Goal: Task Accomplishment & Management: Use online tool/utility

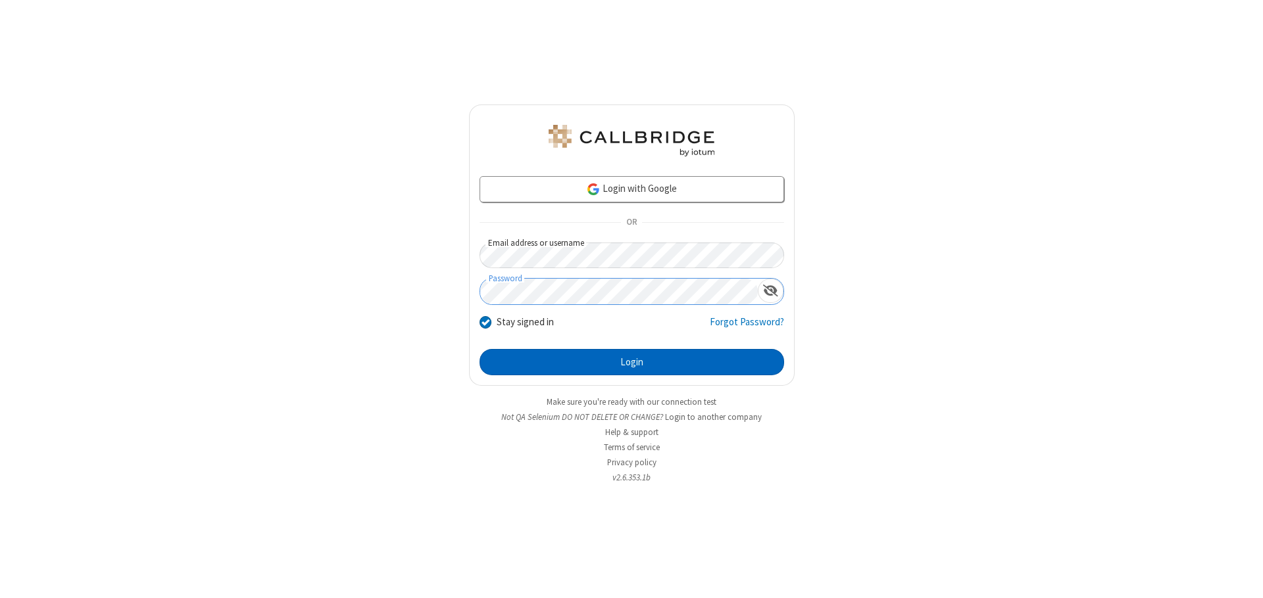
click at [631, 362] on button "Login" at bounding box center [631, 362] width 304 height 26
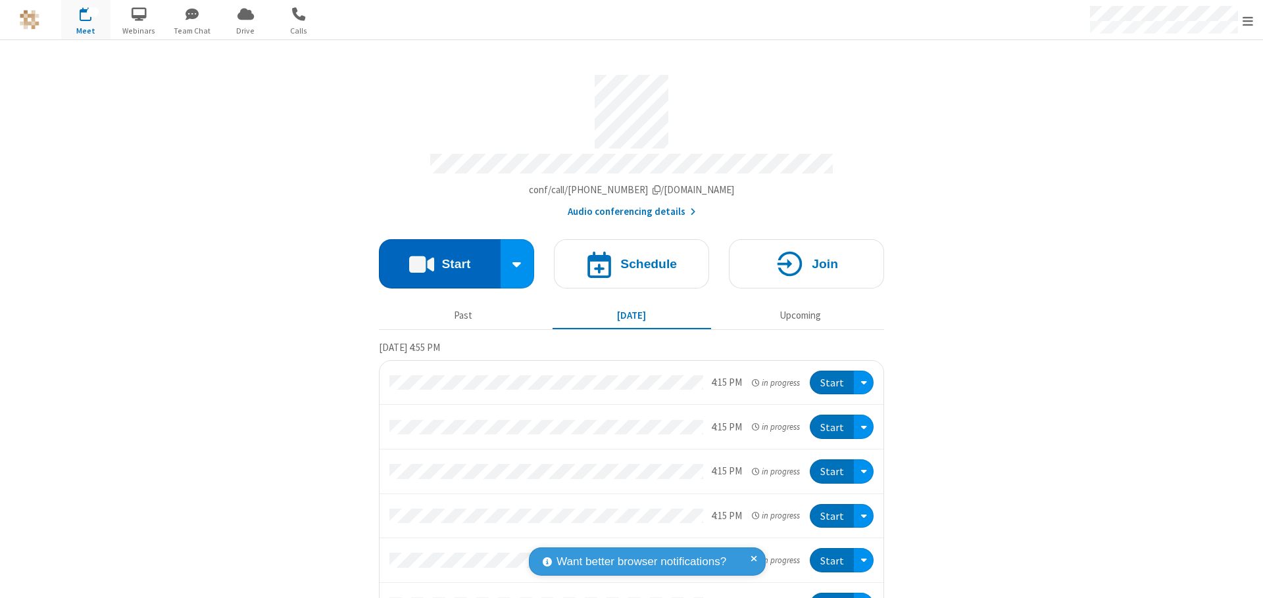
click at [434, 258] on button "Start" at bounding box center [440, 263] width 122 height 49
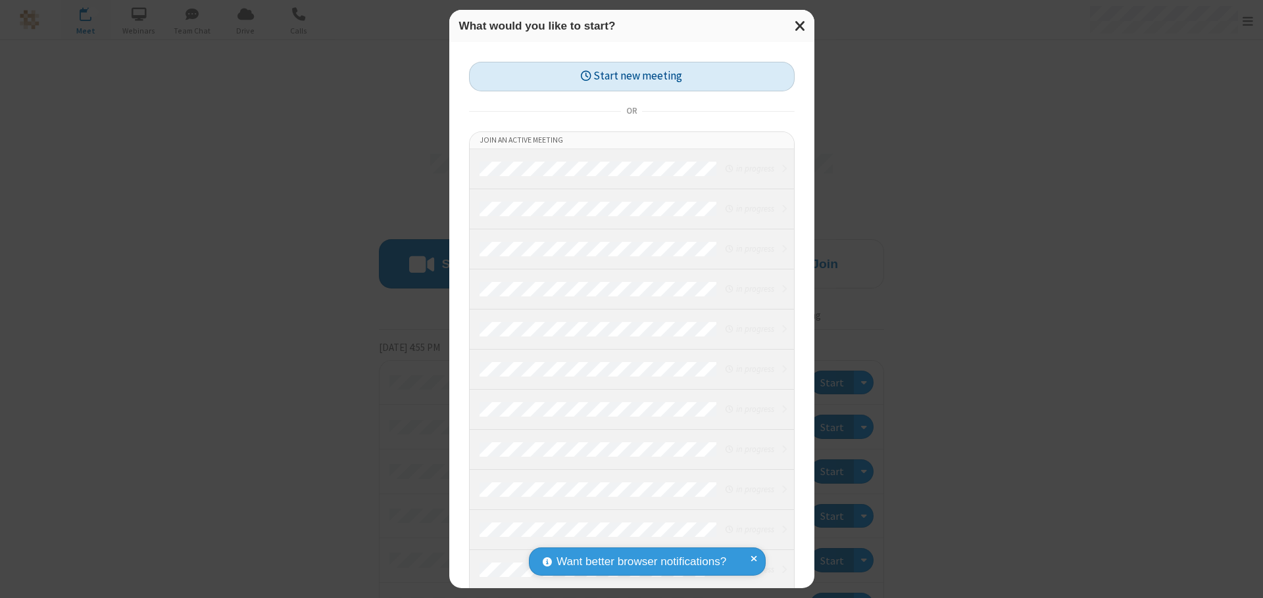
click at [631, 76] on button "Start new meeting" at bounding box center [632, 77] width 326 height 30
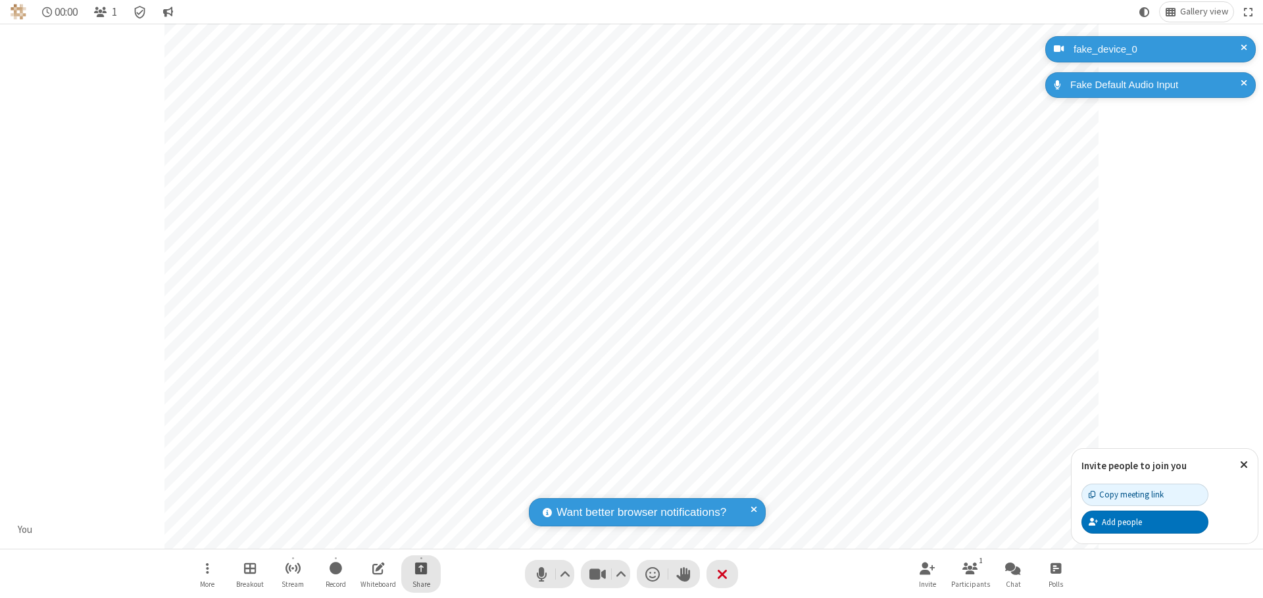
click at [421, 568] on span "Start sharing" at bounding box center [421, 568] width 12 height 16
click at [420, 488] on span "Share additional camera" at bounding box center [428, 490] width 97 height 11
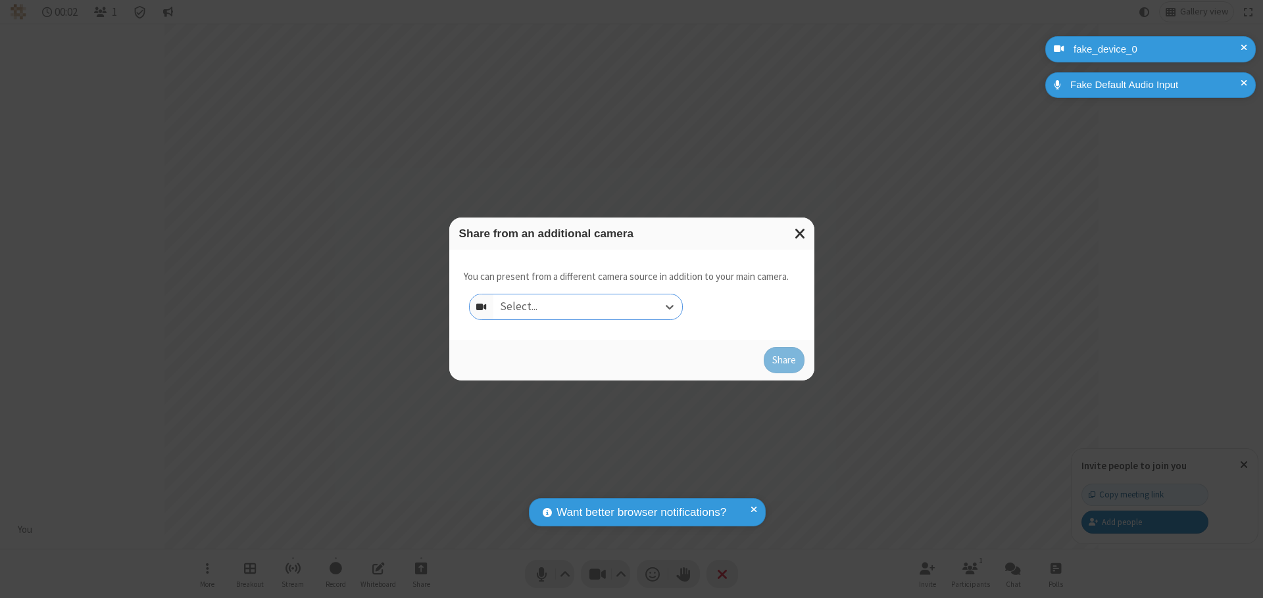
click at [587, 307] on div "Select..." at bounding box center [587, 307] width 189 height 25
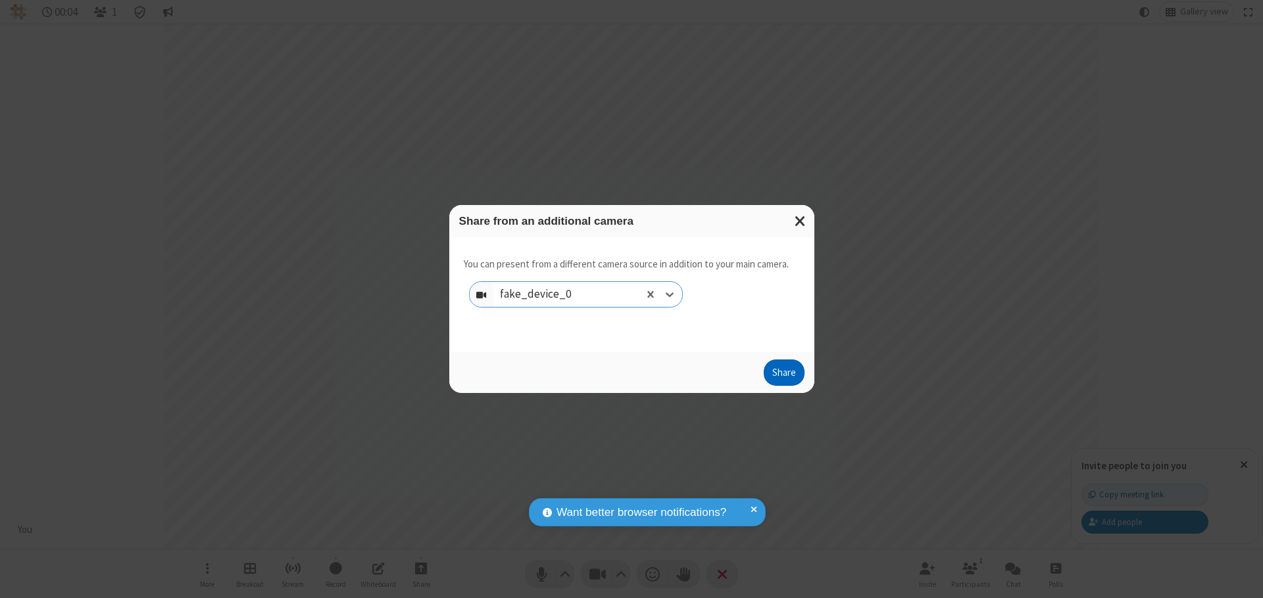
click at [783, 376] on button "Share" at bounding box center [783, 373] width 41 height 26
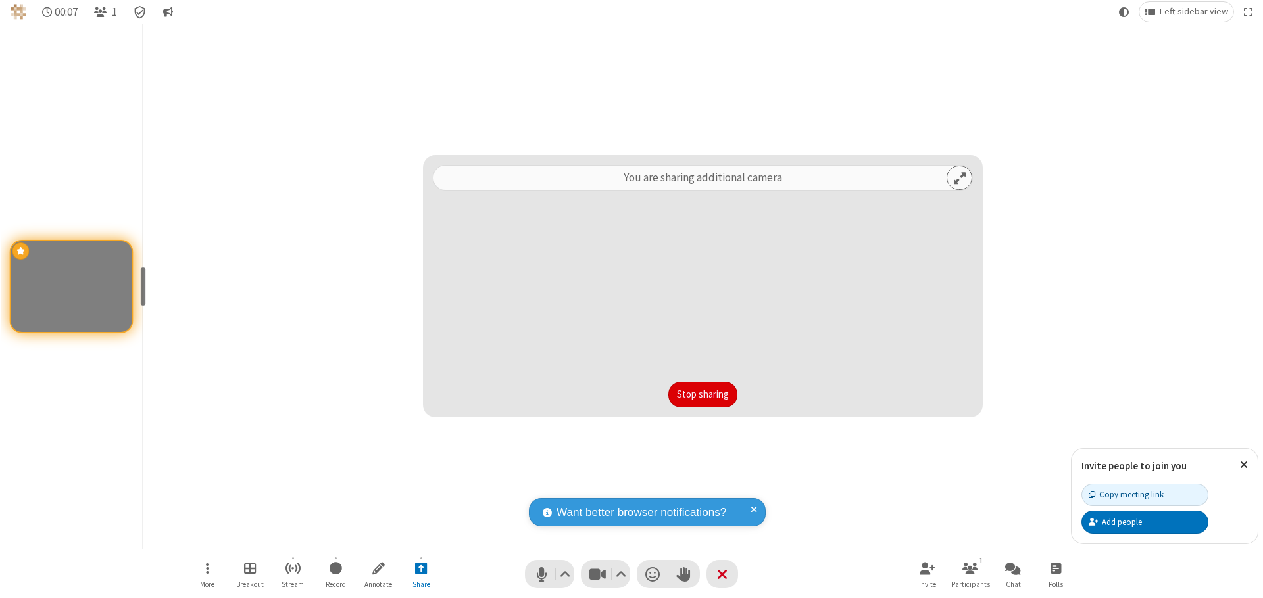
click at [702, 395] on button "Stop sharing" at bounding box center [702, 395] width 69 height 26
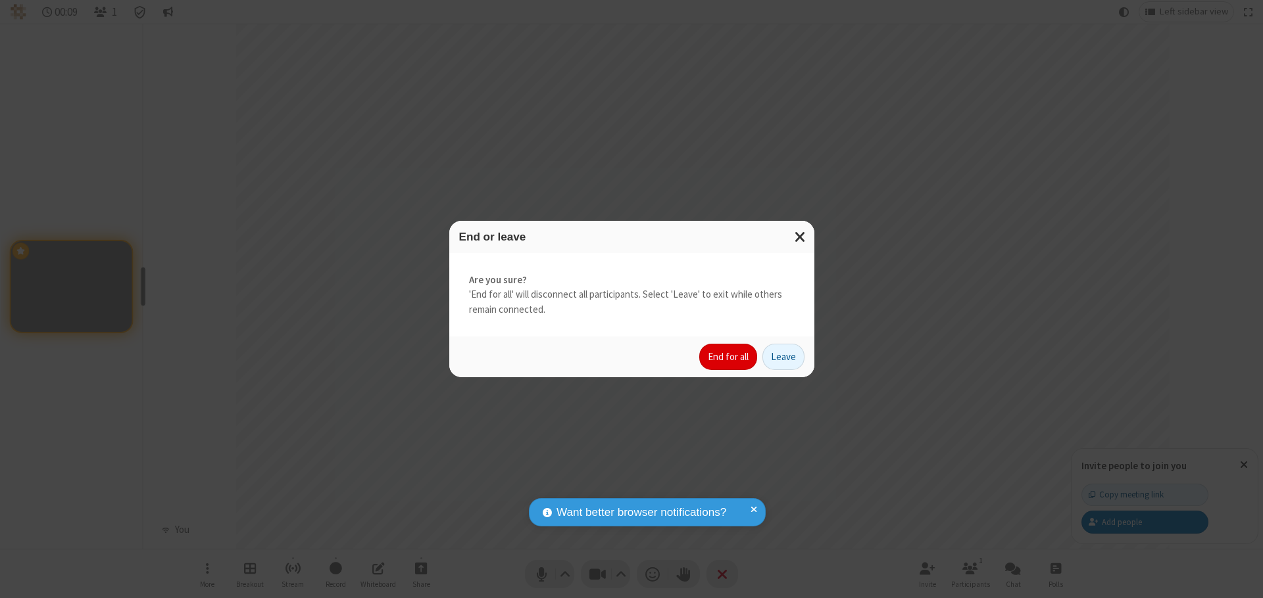
click at [729, 357] on button "End for all" at bounding box center [728, 357] width 58 height 26
